Goal: Task Accomplishment & Management: Manage account settings

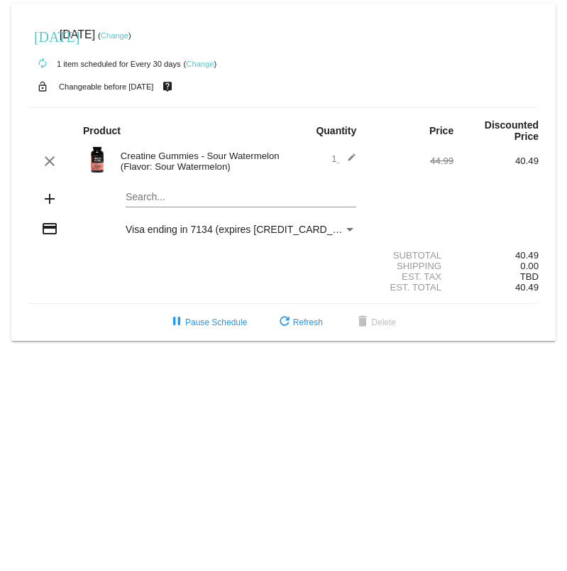
click at [128, 34] on link "Change" at bounding box center [115, 35] width 28 height 9
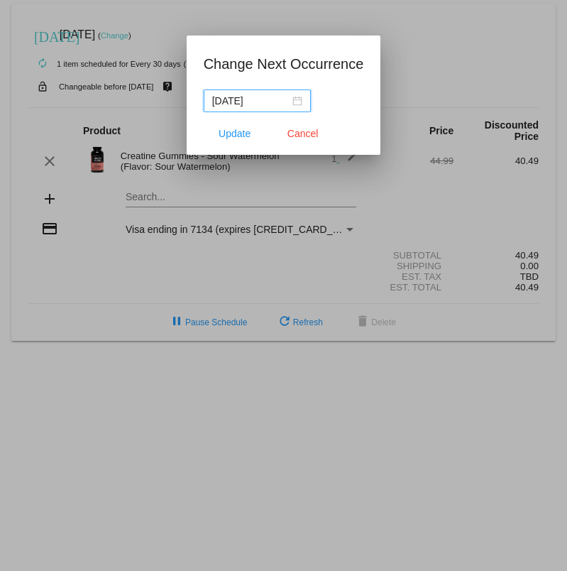
click at [251, 106] on input "[DATE]" at bounding box center [250, 101] width 77 height 16
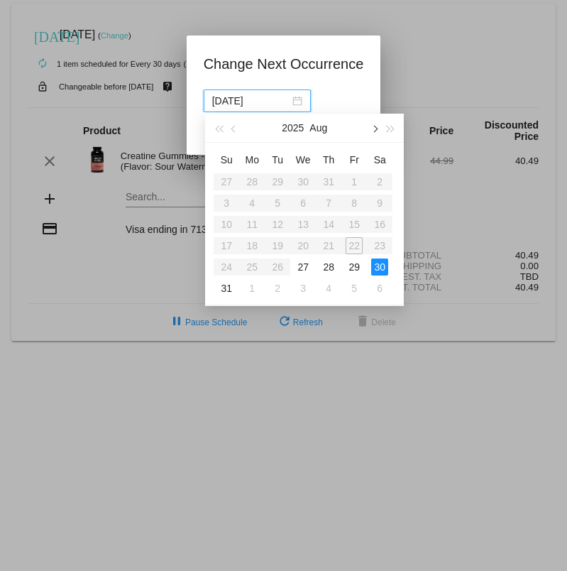
click at [369, 126] on button "button" at bounding box center [374, 128] width 16 height 28
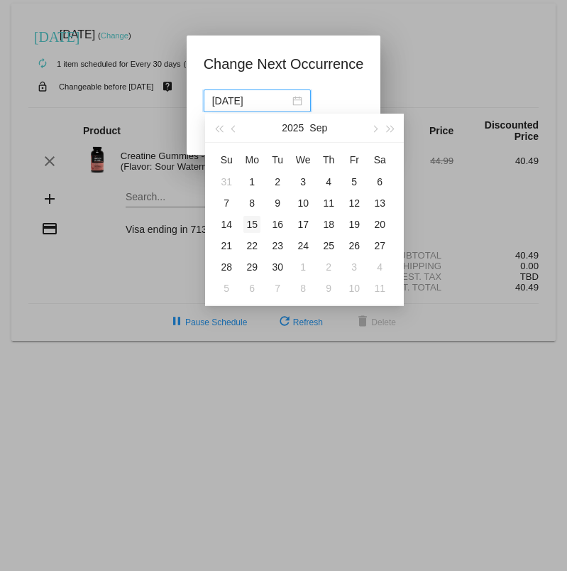
click at [253, 222] on div "15" at bounding box center [251, 224] width 17 height 17
type input "[DATE]"
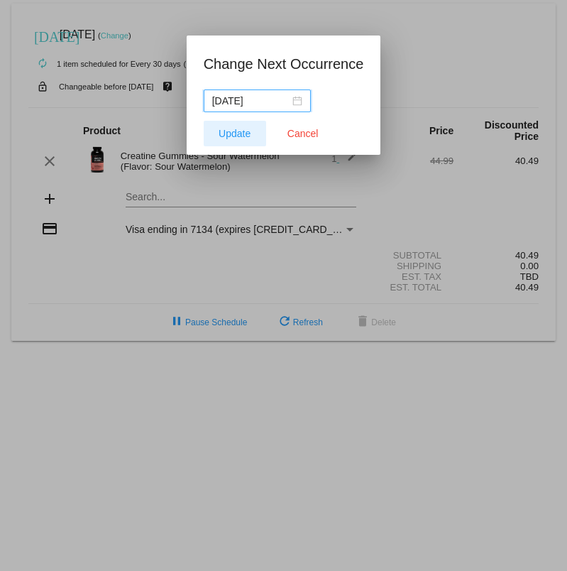
click at [231, 131] on span "Update" at bounding box center [235, 133] width 32 height 11
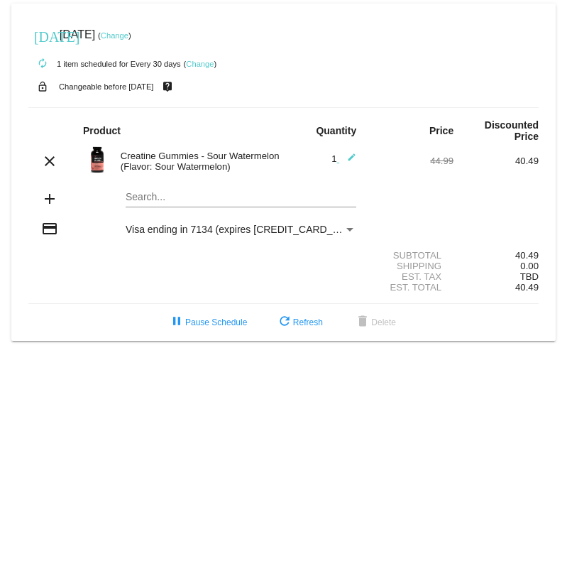
click at [350, 224] on div "Payment Method" at bounding box center [350, 229] width 13 height 11
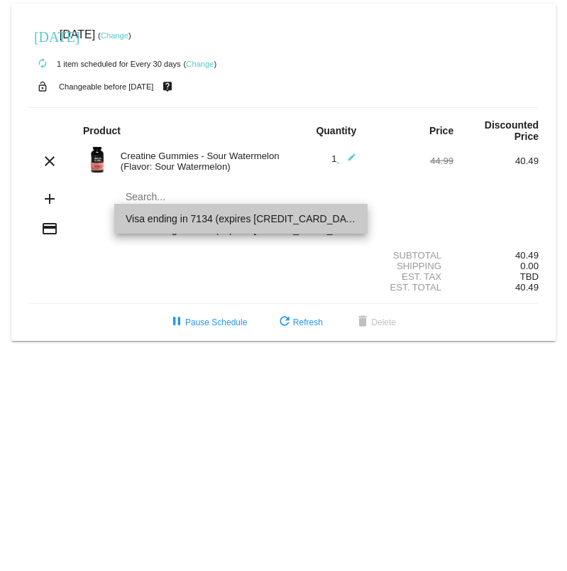
click at [183, 223] on span "Visa ending in 7134 (expires [CREDIT_CARD_DATA])" at bounding box center [241, 219] width 231 height 30
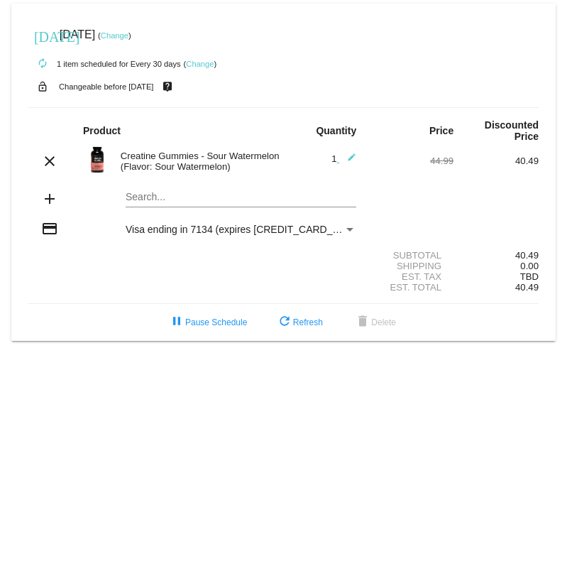
click at [185, 224] on span "Visa ending in 7134 (expires [CREDIT_CARD_DATA])" at bounding box center [245, 229] width 238 height 11
